Goal: Task Accomplishment & Management: Manage account settings

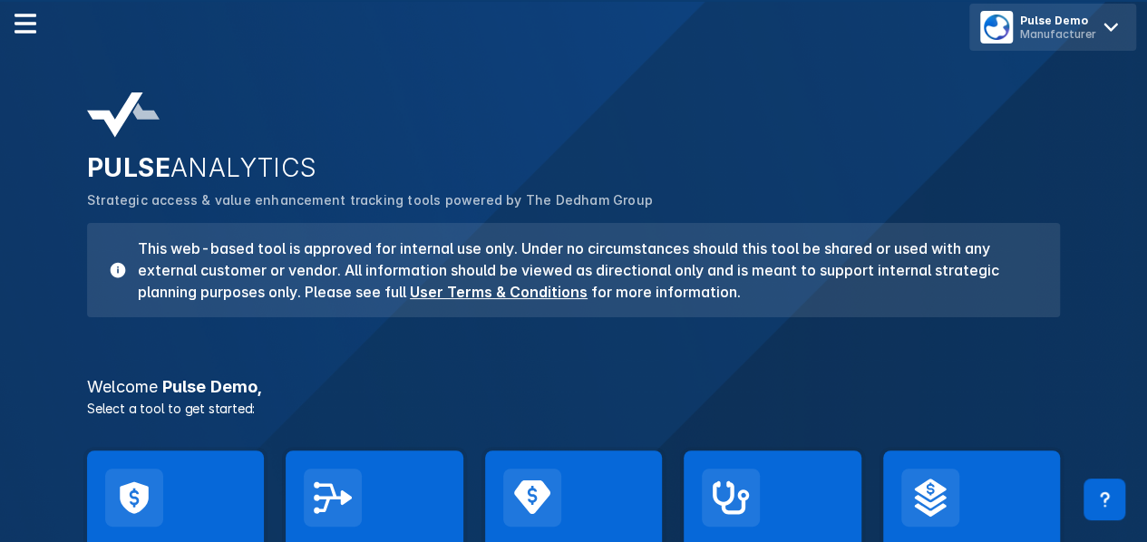
click at [1095, 39] on div "Manufacturer" at bounding box center [1058, 34] width 76 height 14
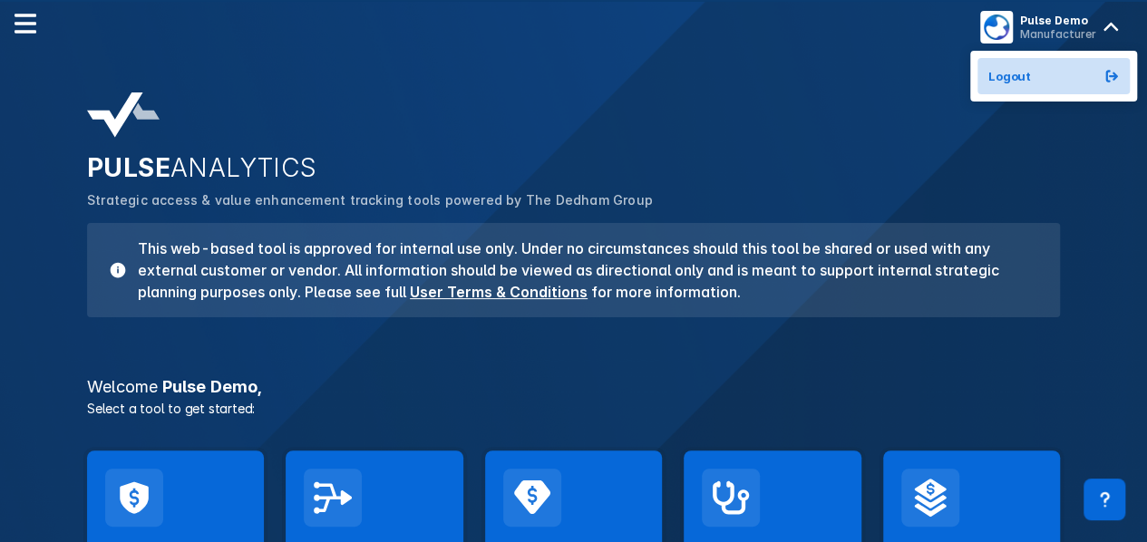
click at [1034, 83] on button "Logout" at bounding box center [1054, 76] width 152 height 36
